Goal: Task Accomplishment & Management: Manage account settings

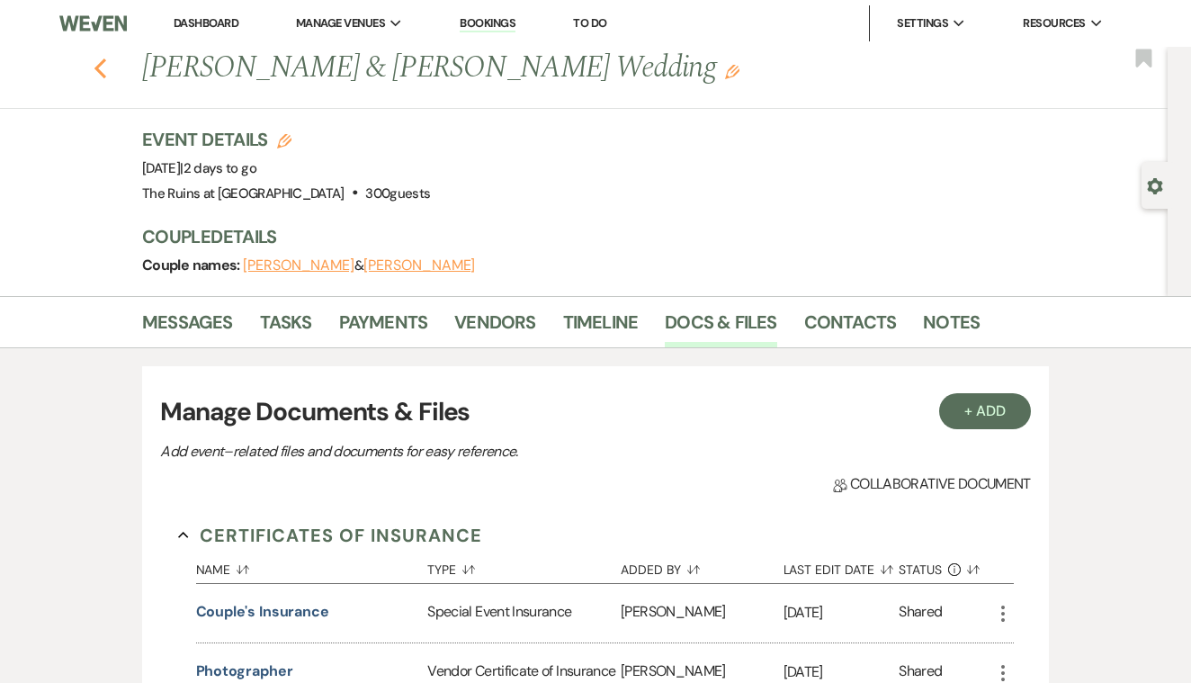
click at [101, 71] on use "button" at bounding box center [100, 68] width 12 height 20
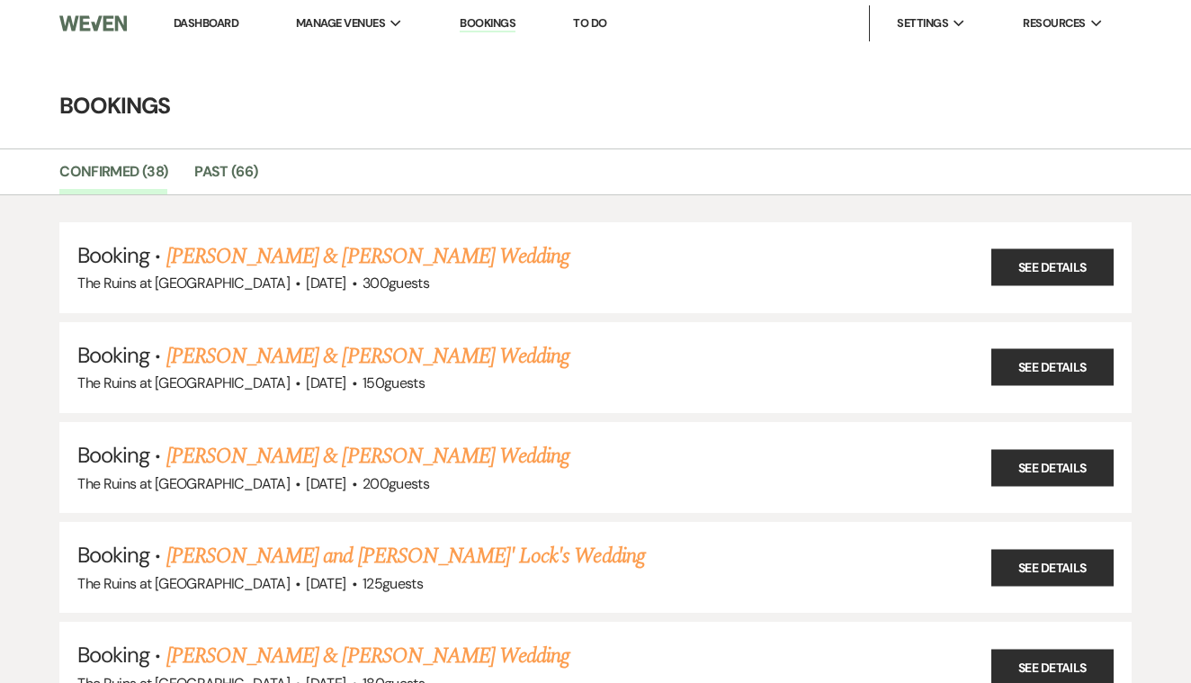
scroll to position [206, 0]
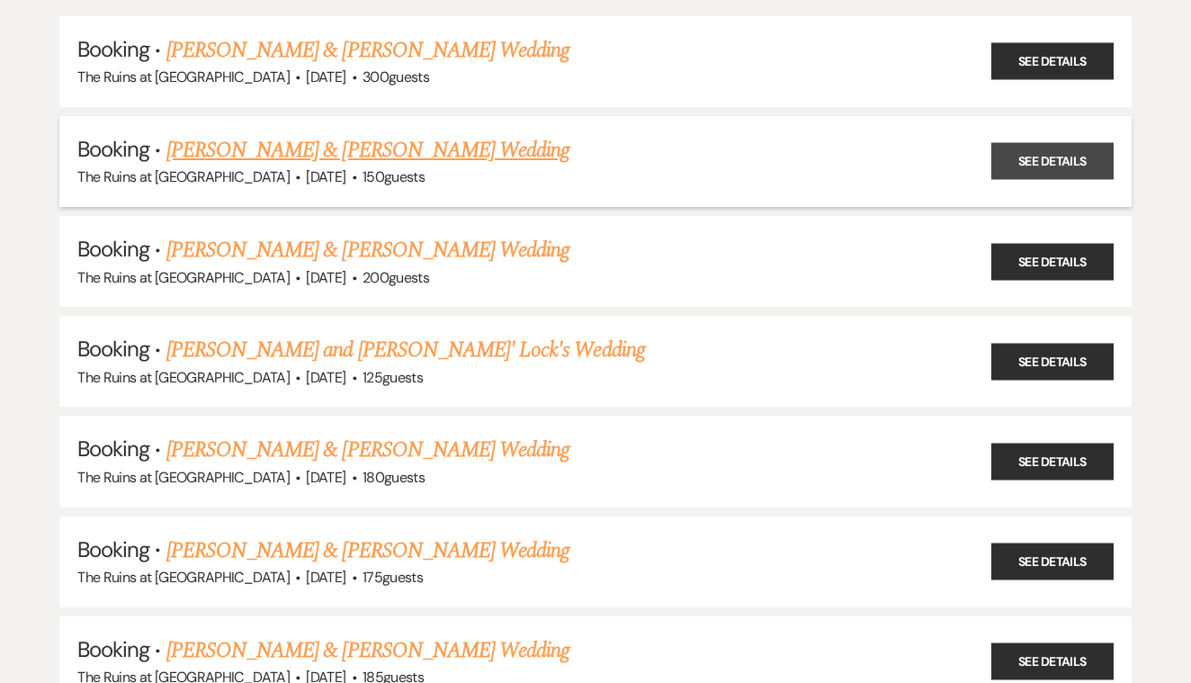
click at [1059, 150] on link "See Details" at bounding box center [1052, 161] width 122 height 37
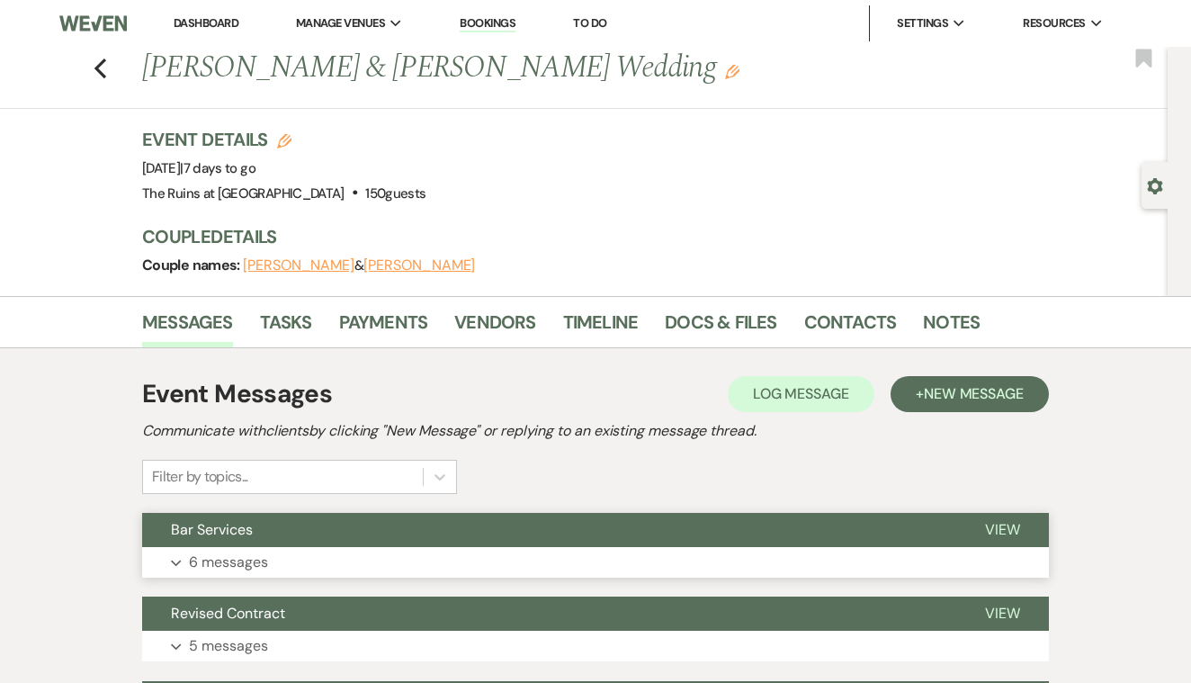
click at [1003, 528] on span "View" at bounding box center [1002, 529] width 35 height 19
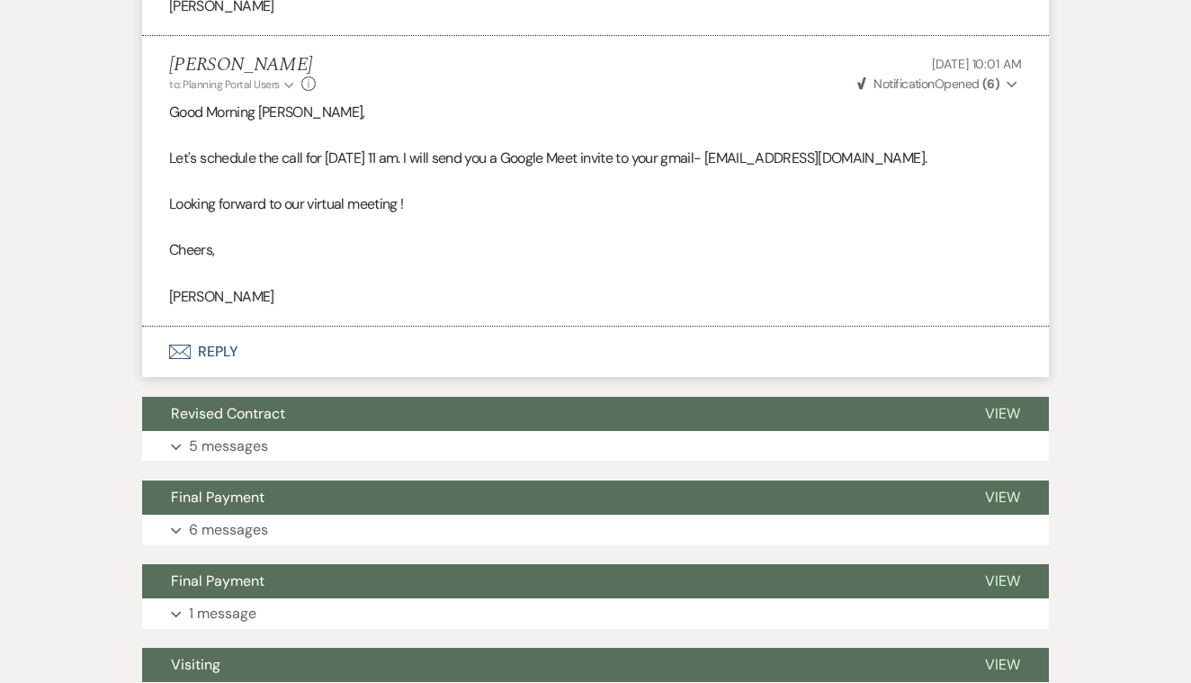
scroll to position [1668, 0]
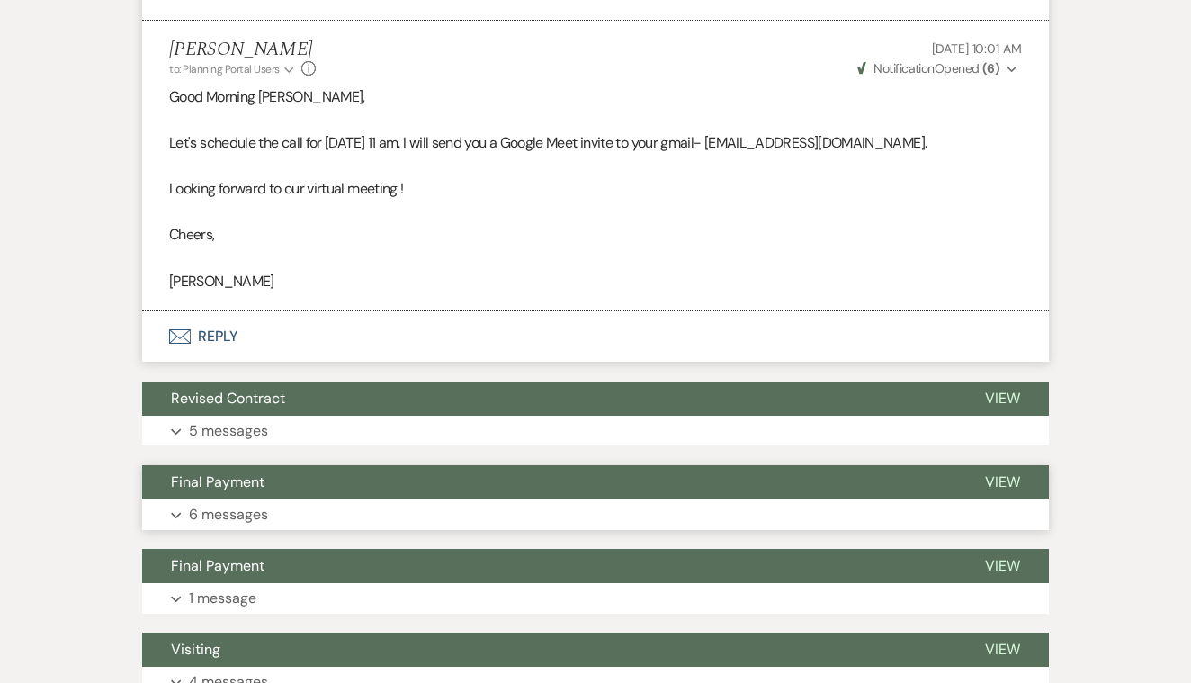
click at [1002, 472] on span "View" at bounding box center [1002, 481] width 35 height 19
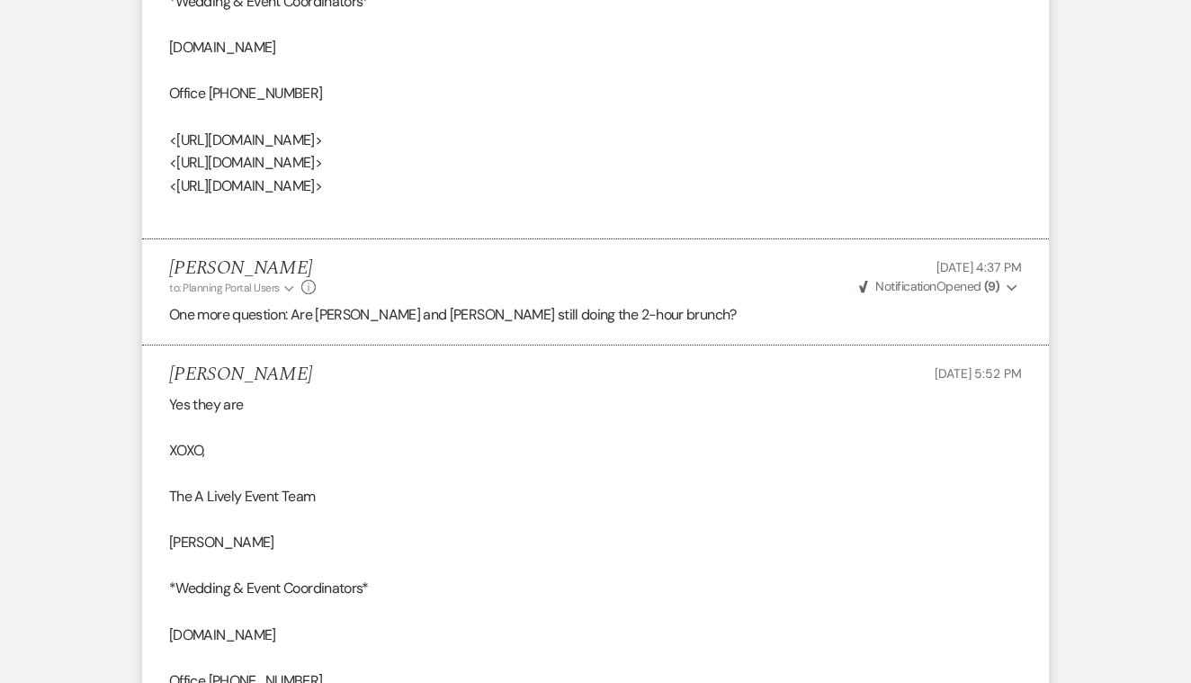
scroll to position [3259, 0]
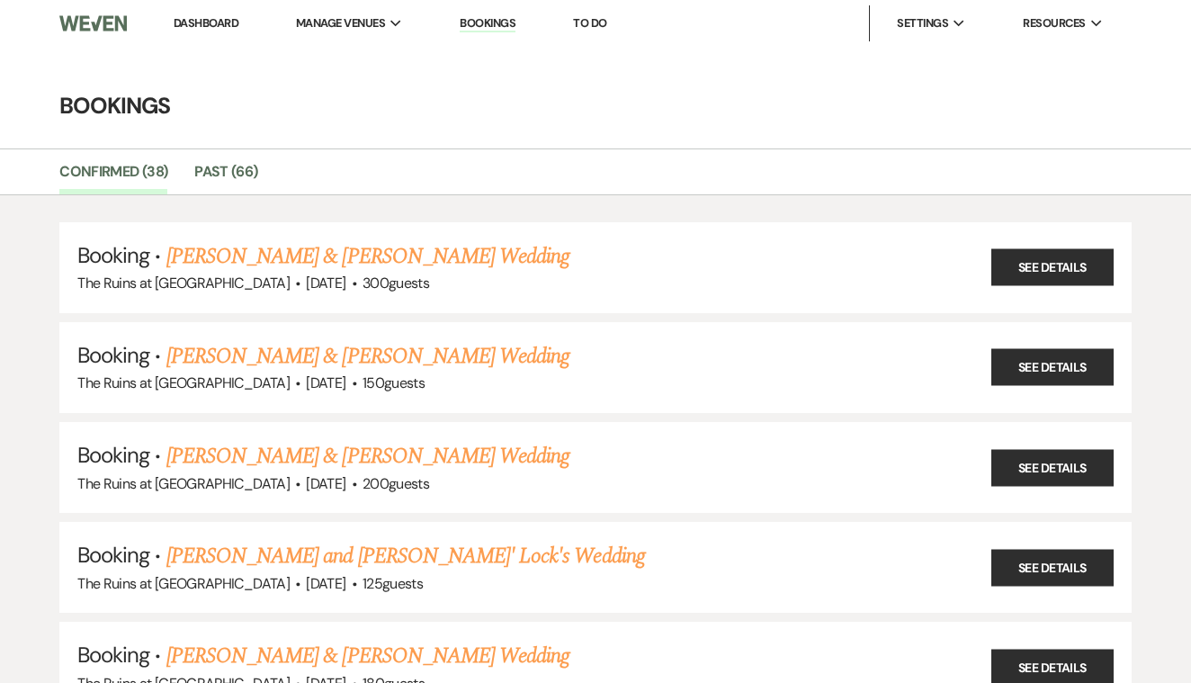
scroll to position [103, 0]
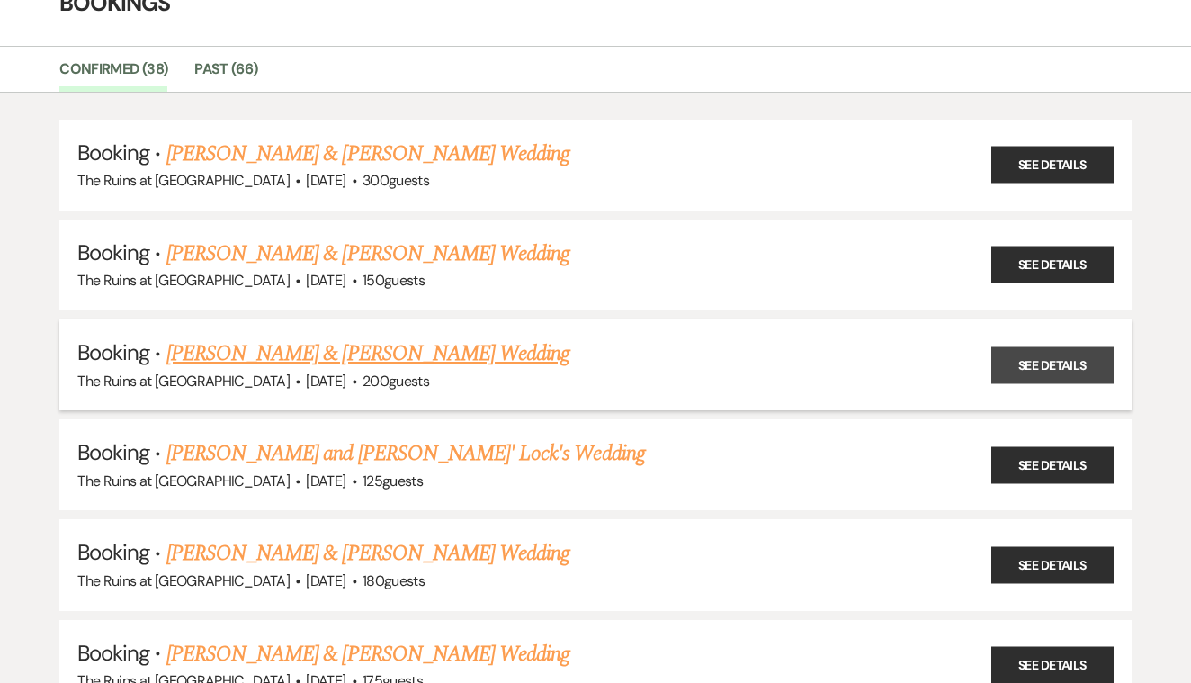
click at [1047, 355] on link "See Details" at bounding box center [1052, 364] width 122 height 37
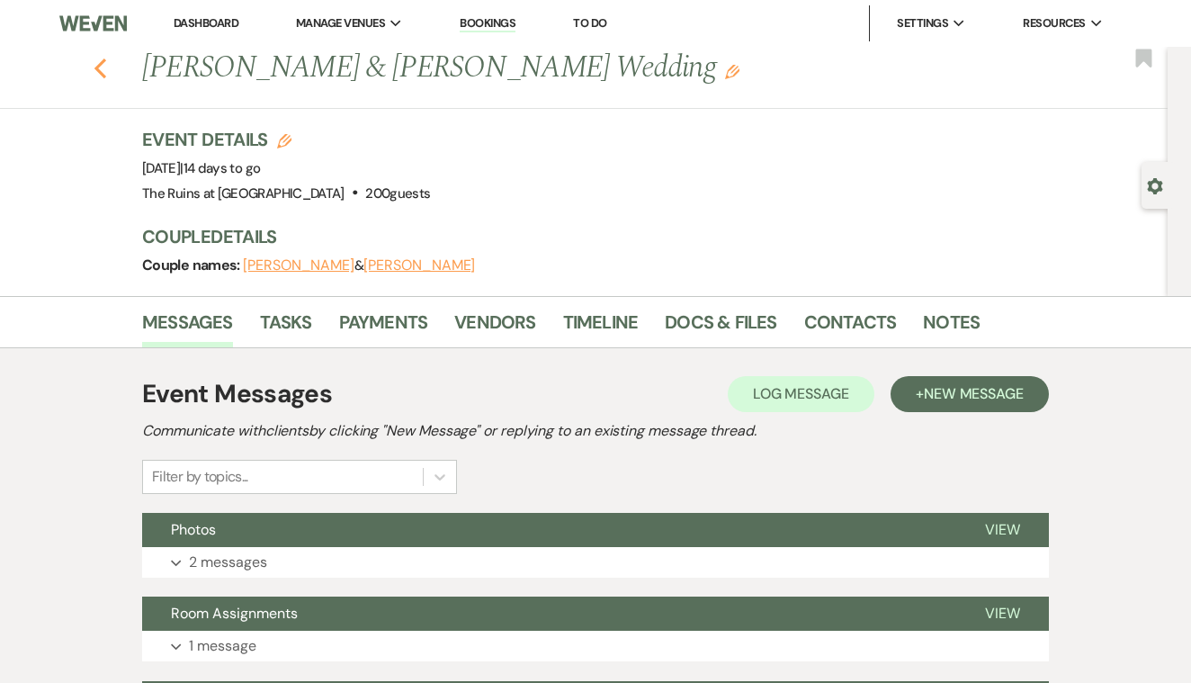
click at [104, 67] on icon "Previous" at bounding box center [100, 69] width 13 height 22
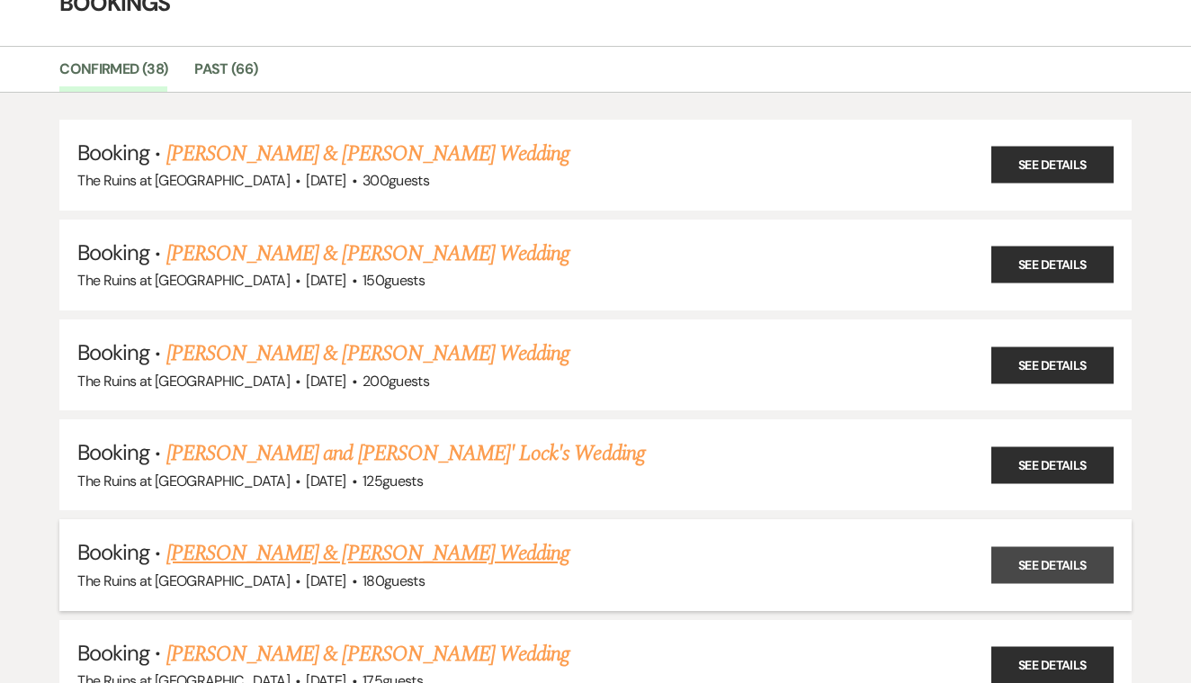
click at [1034, 554] on link "See Details" at bounding box center [1052, 564] width 122 height 37
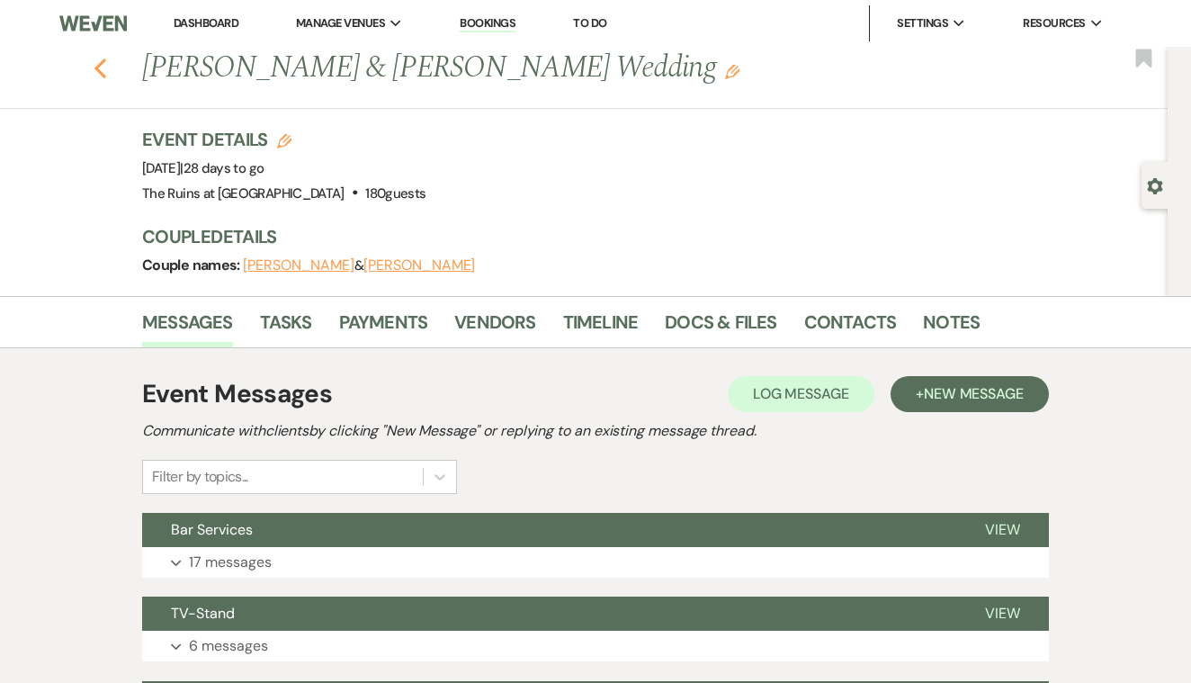
click at [98, 66] on use "button" at bounding box center [100, 68] width 12 height 20
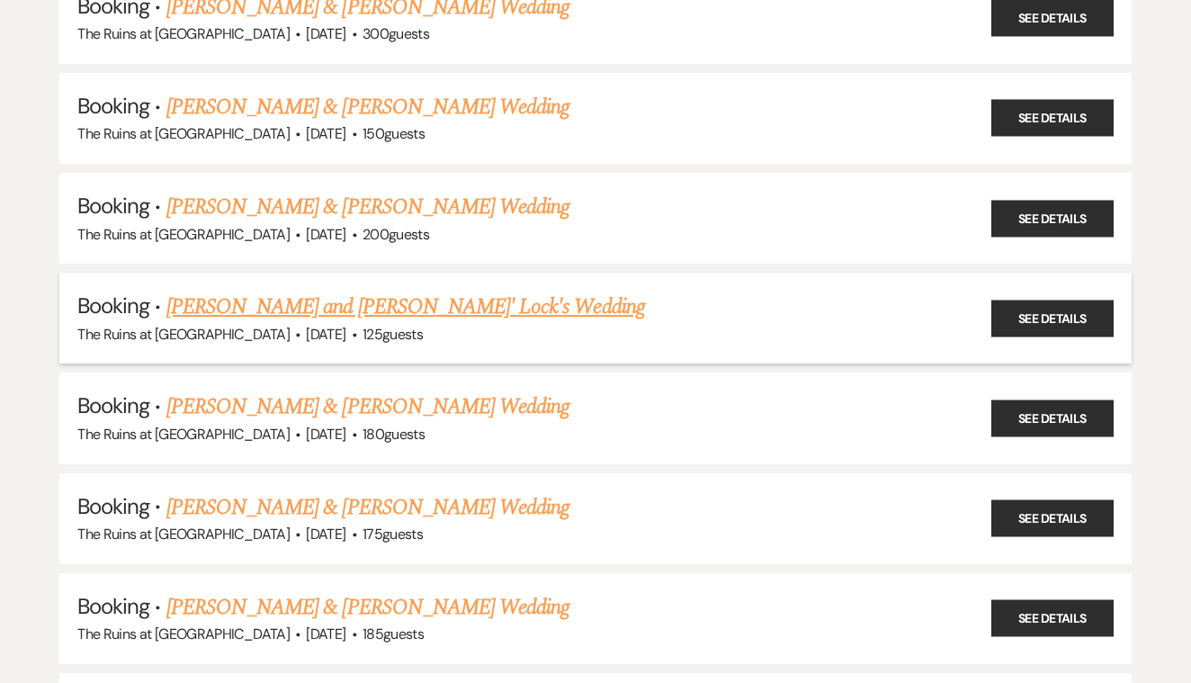
scroll to position [255, 0]
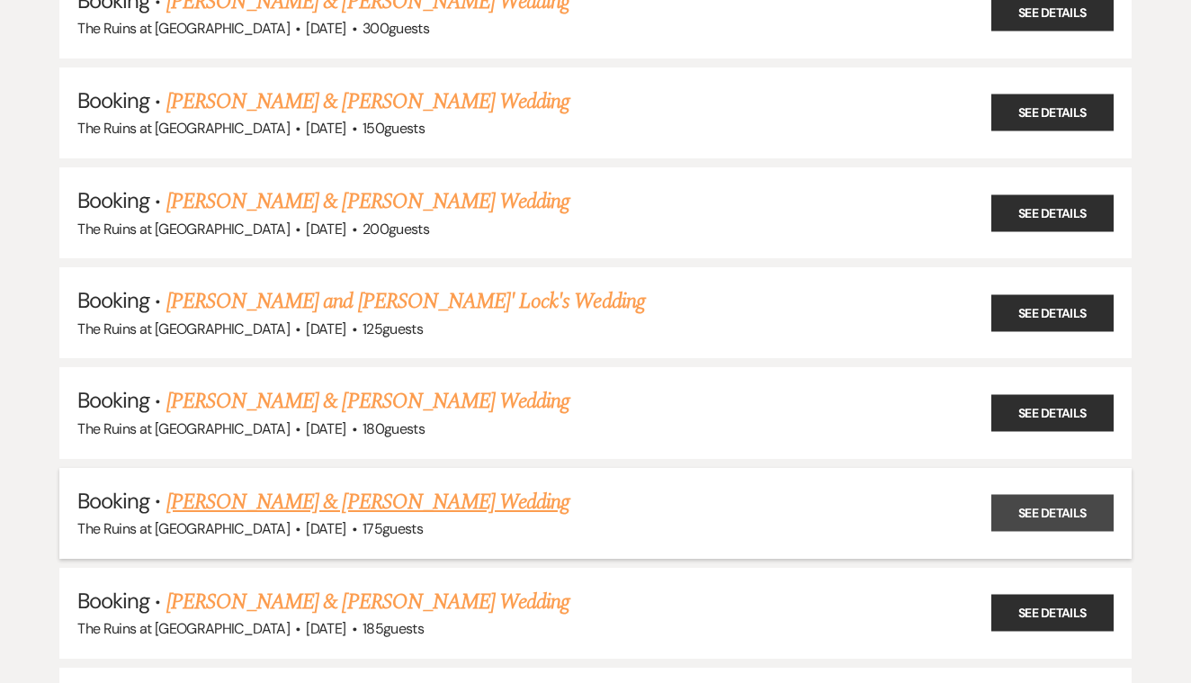
click at [1057, 508] on link "See Details" at bounding box center [1052, 513] width 122 height 37
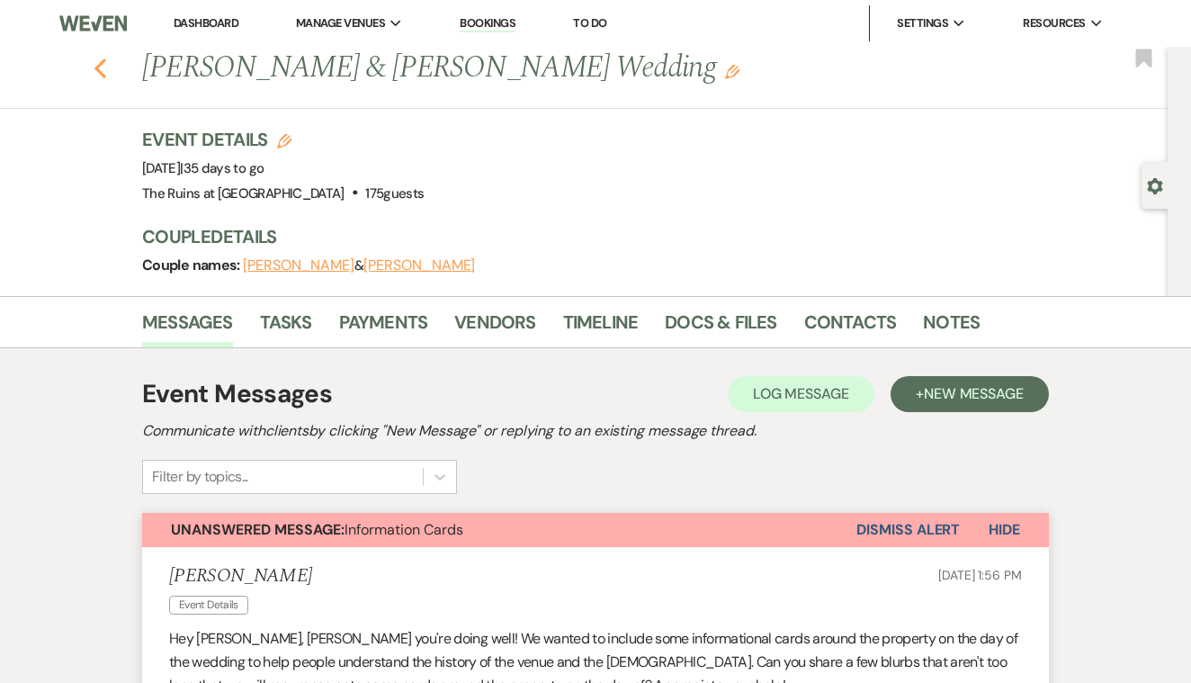
click at [100, 66] on use "button" at bounding box center [100, 68] width 12 height 20
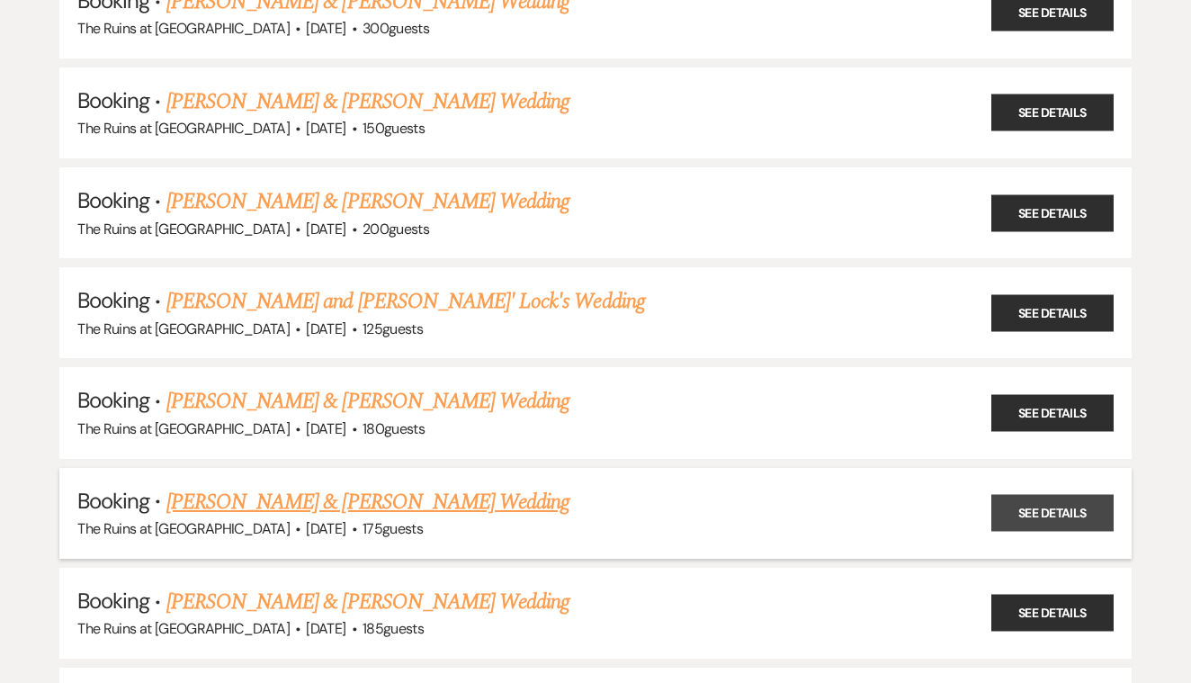
click at [1032, 505] on link "See Details" at bounding box center [1052, 513] width 122 height 37
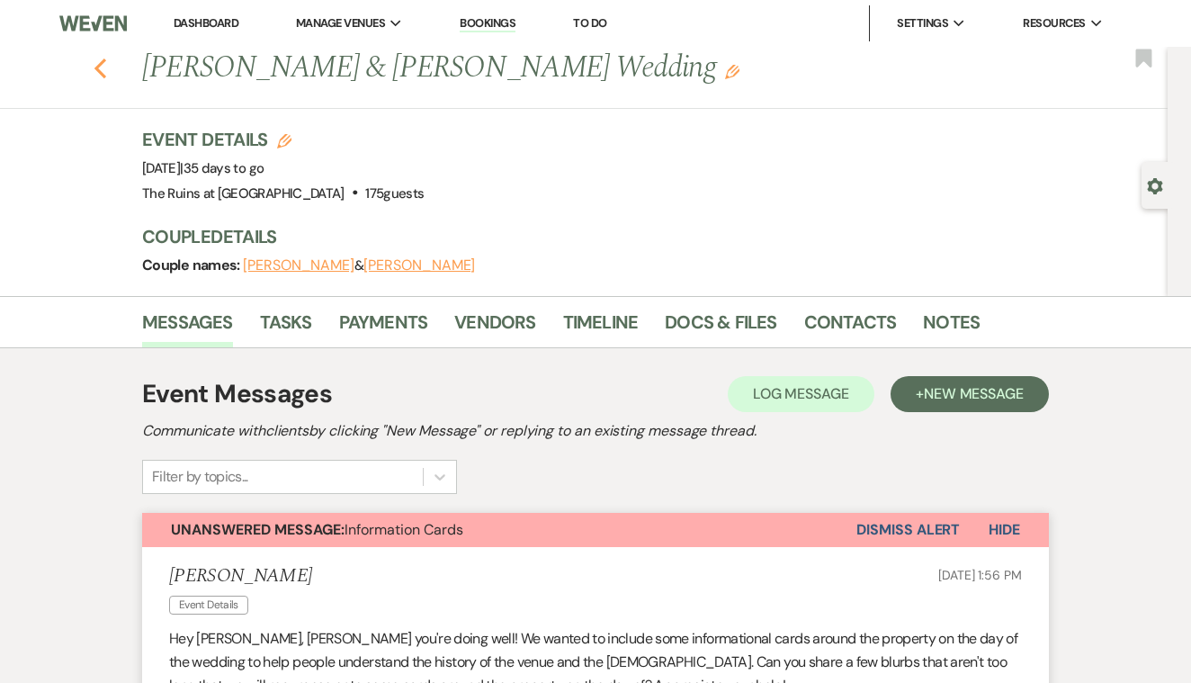
click at [99, 71] on use "button" at bounding box center [100, 68] width 12 height 20
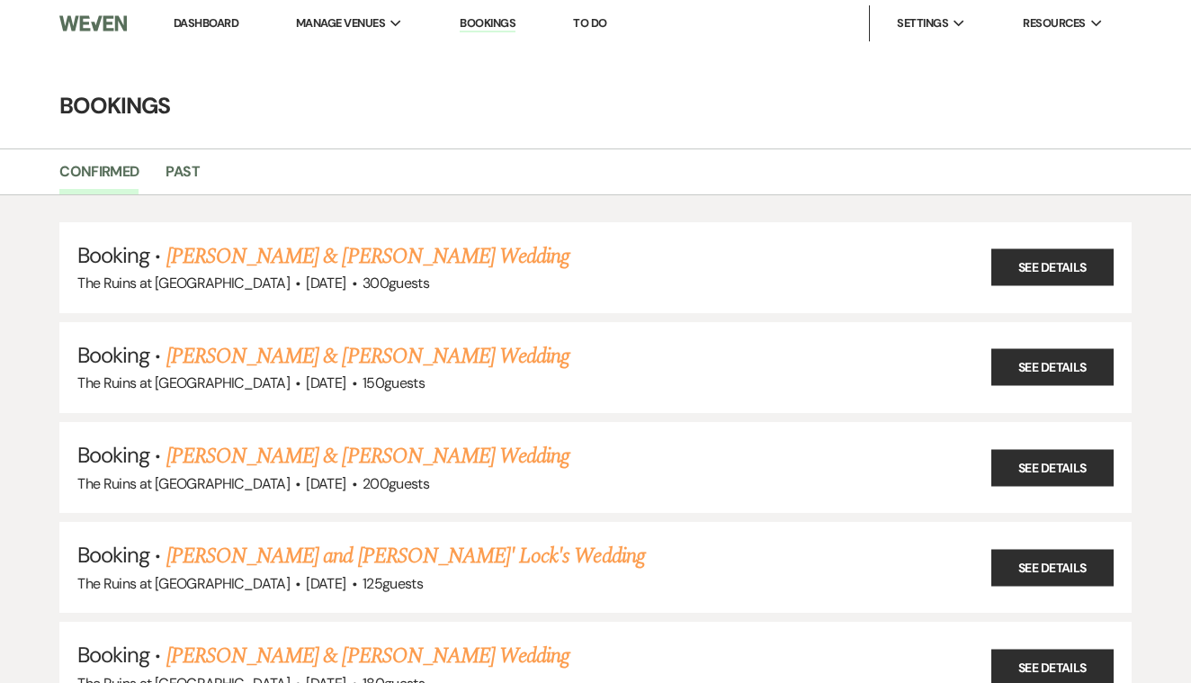
scroll to position [255, 0]
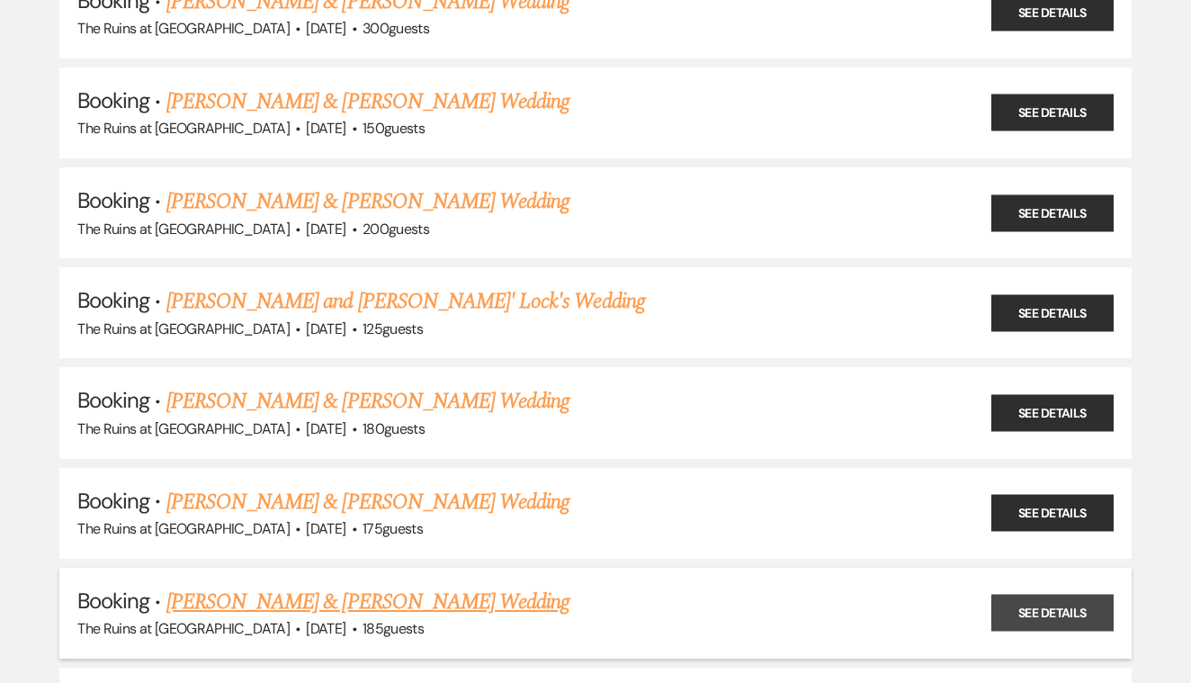
click at [1072, 595] on link "See Details" at bounding box center [1052, 613] width 122 height 37
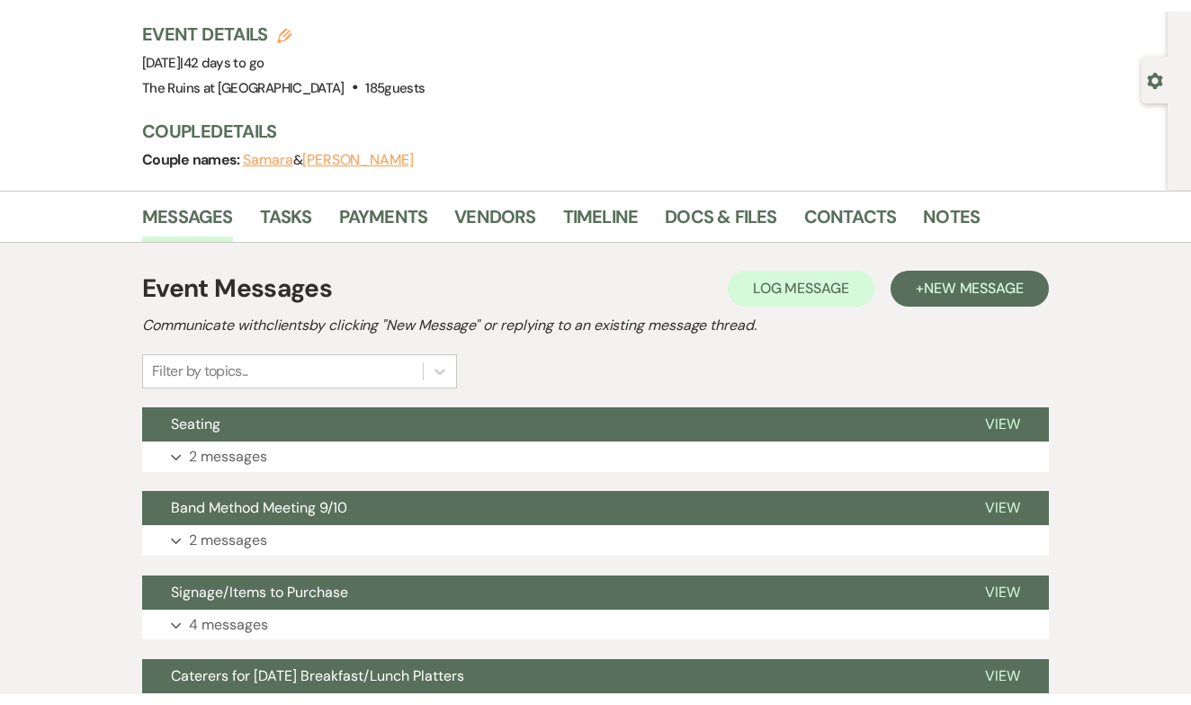
scroll to position [129, 0]
